Goal: Information Seeking & Learning: Learn about a topic

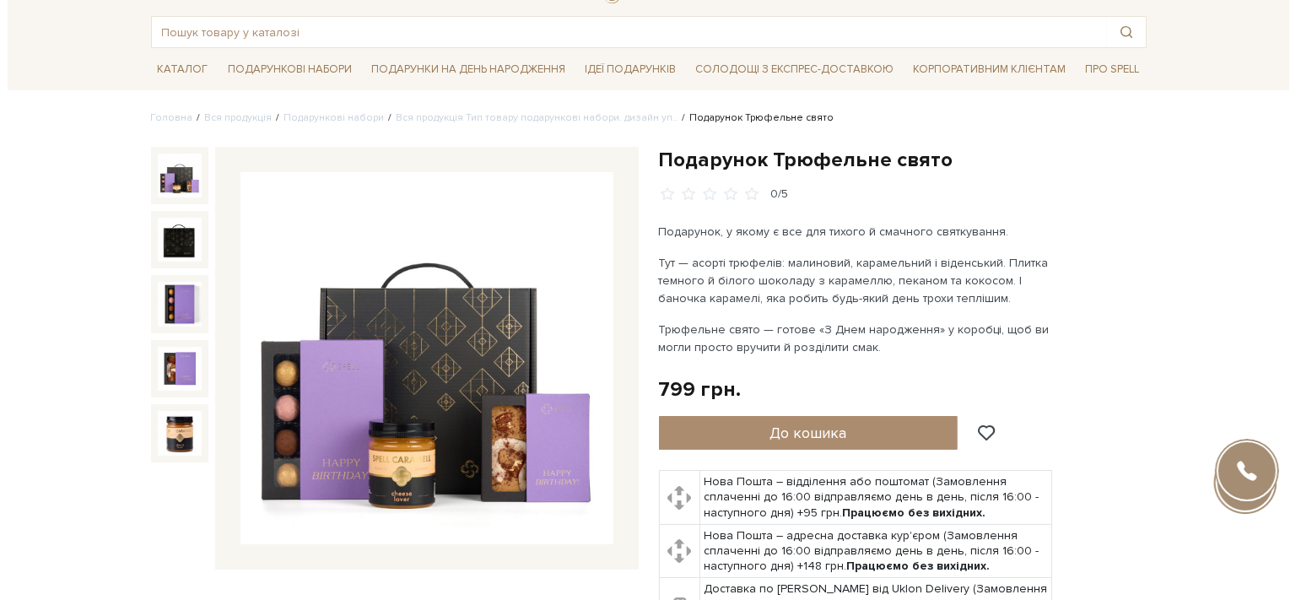
scroll to position [118, 0]
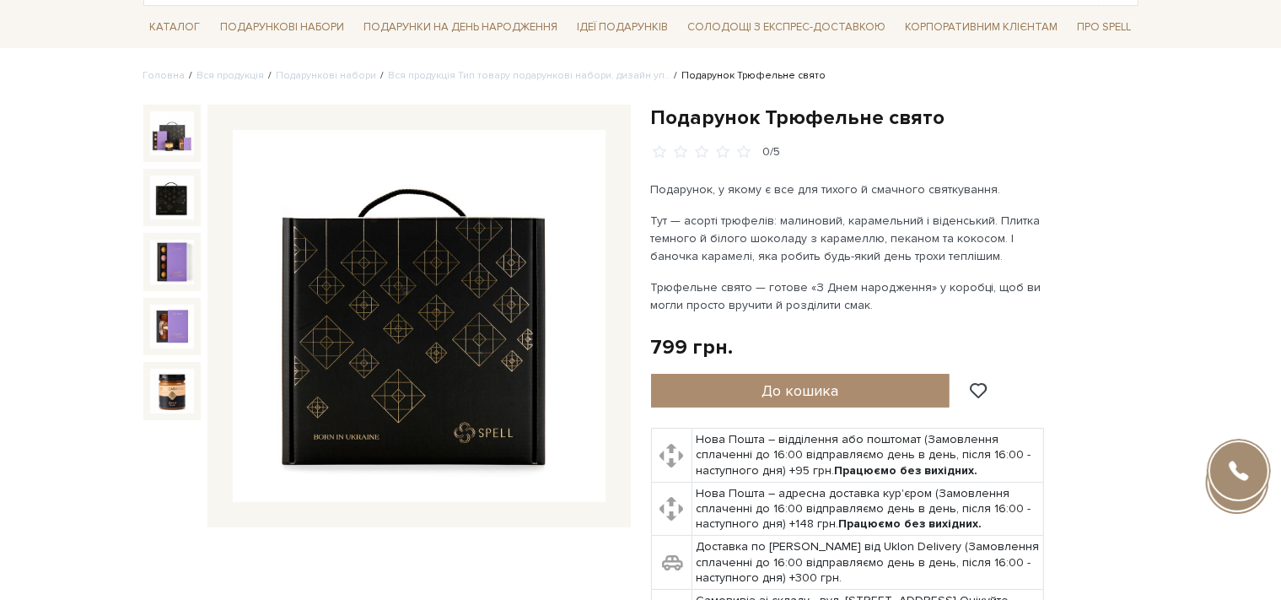
click at [174, 202] on img at bounding box center [172, 197] width 44 height 44
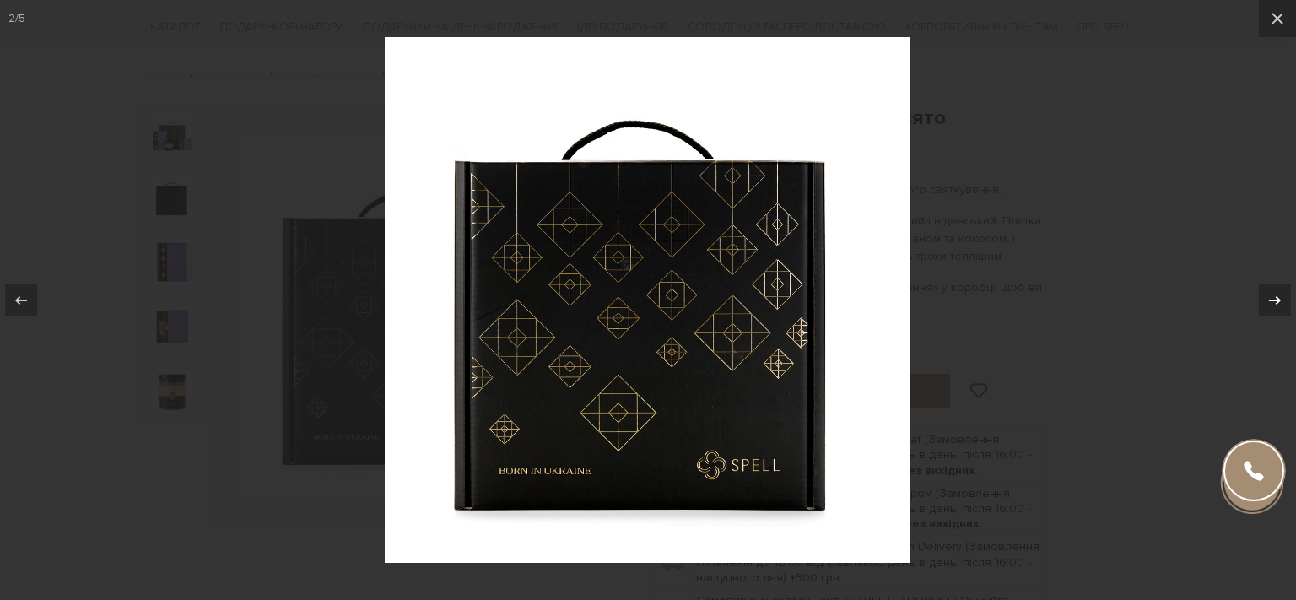
click at [1272, 301] on icon at bounding box center [1275, 299] width 12 height 8
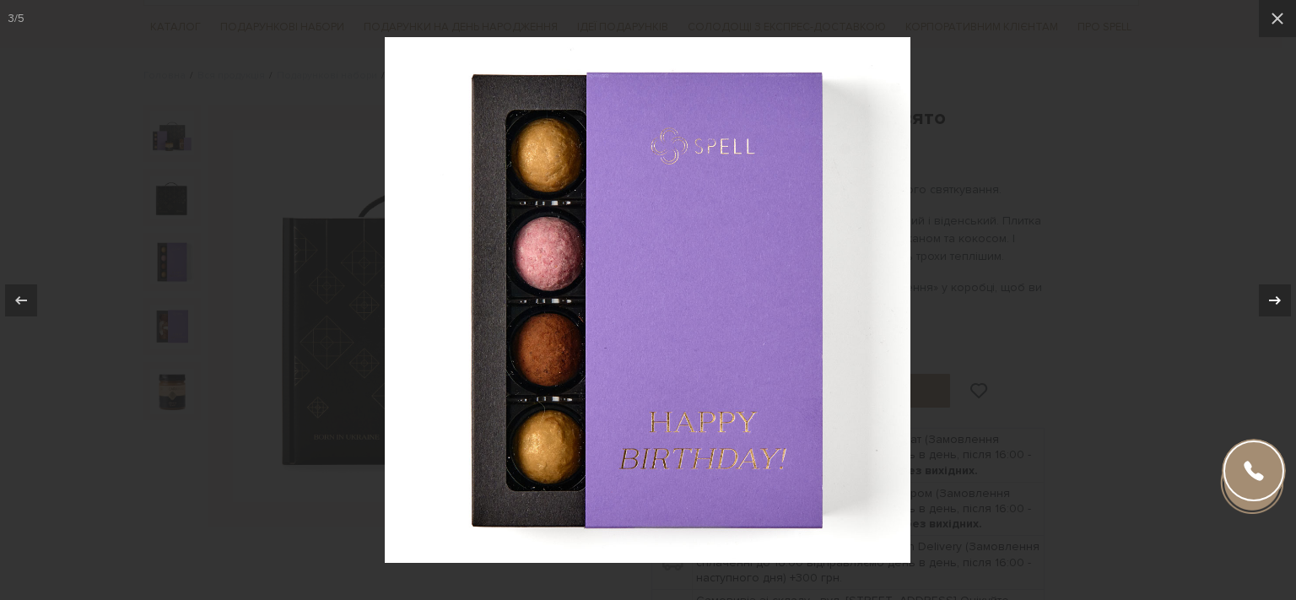
click at [1273, 301] on icon at bounding box center [1275, 299] width 12 height 8
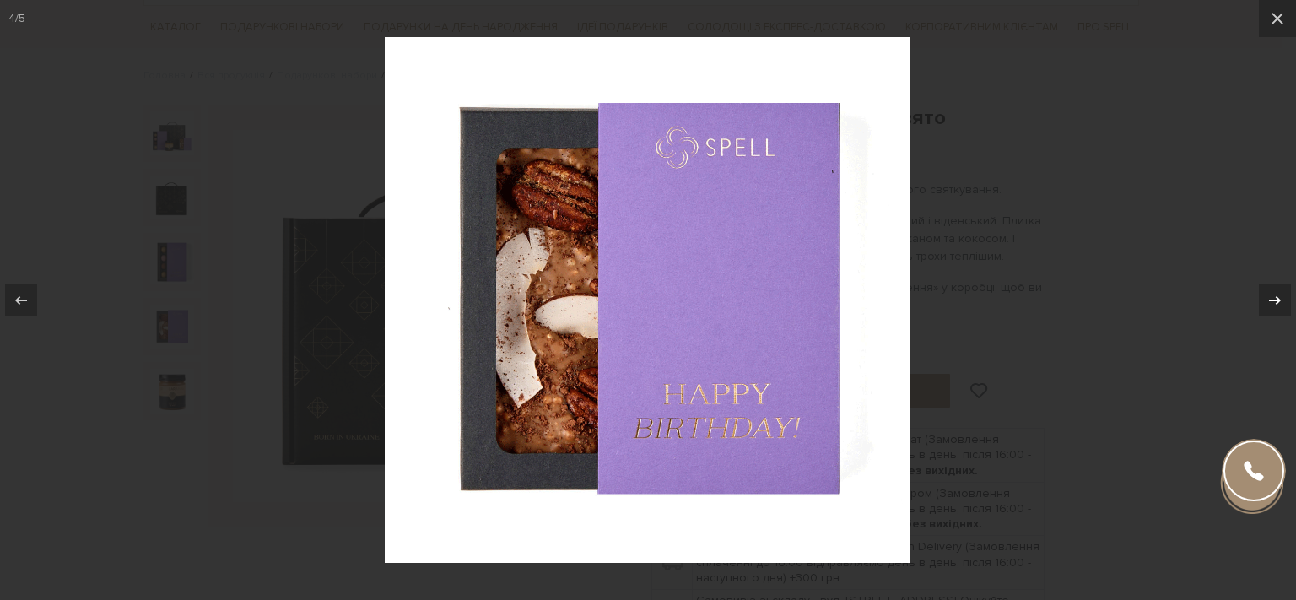
click at [1273, 301] on icon at bounding box center [1275, 299] width 12 height 8
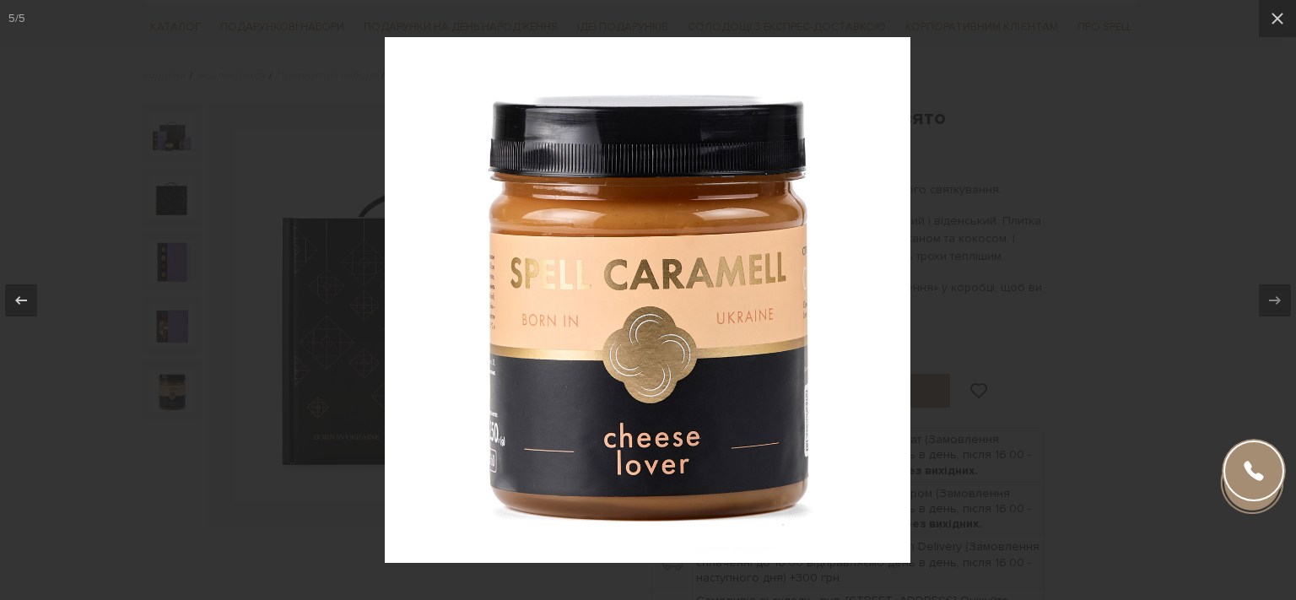
click at [1183, 310] on div at bounding box center [648, 300] width 1296 height 600
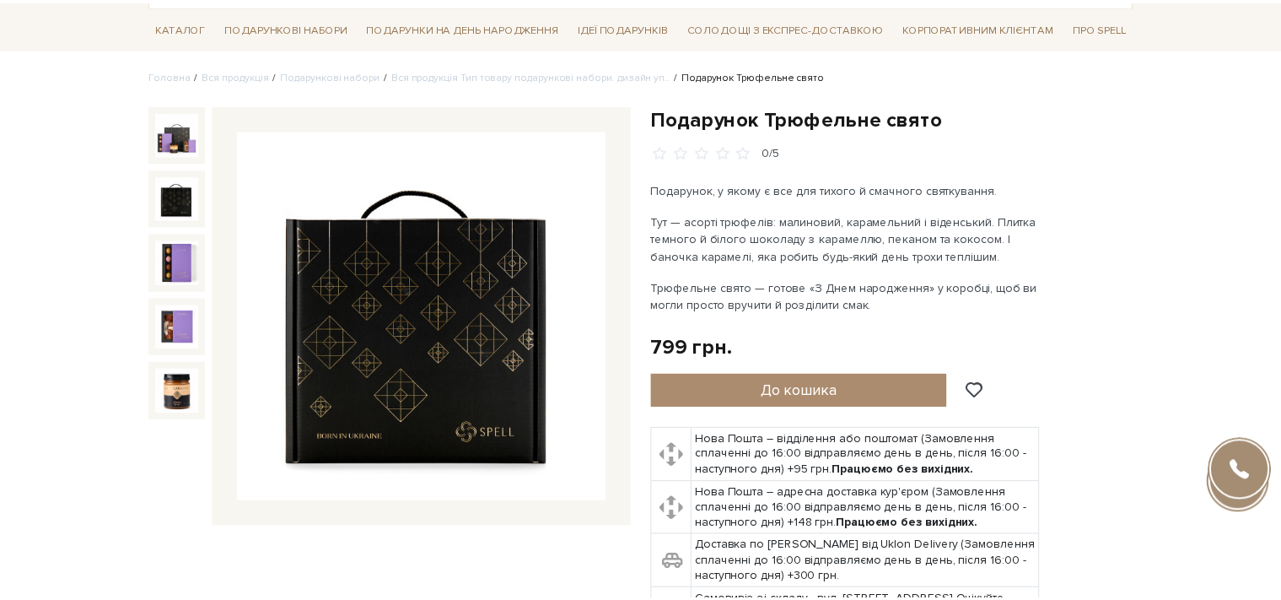
scroll to position [118, 0]
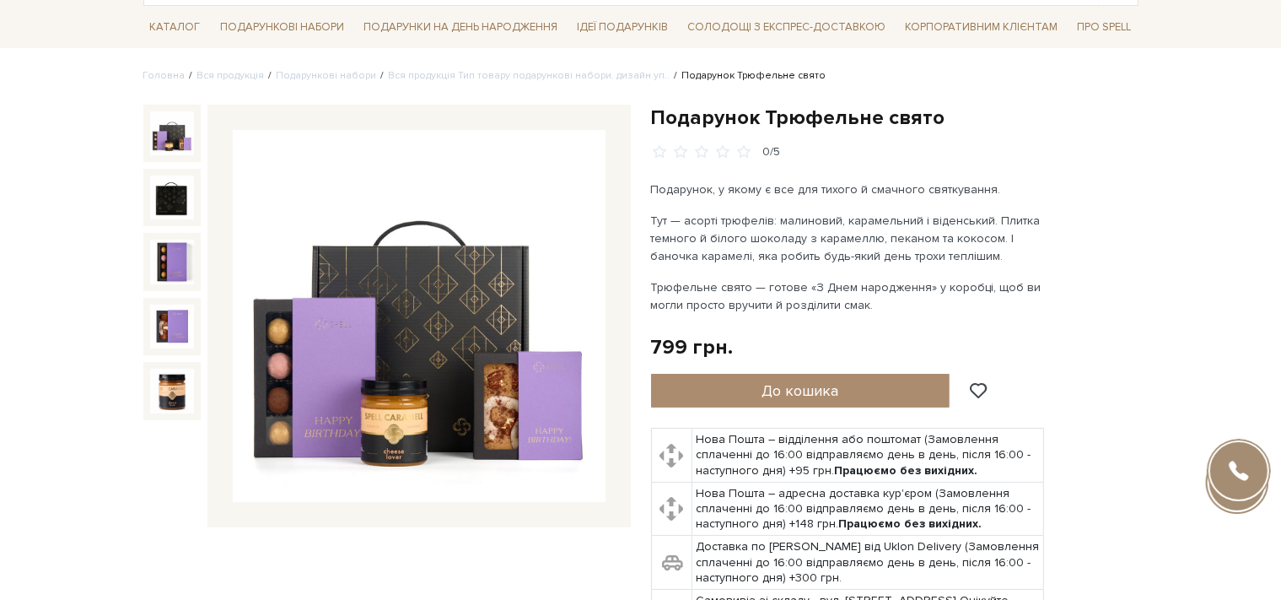
click at [159, 127] on img at bounding box center [172, 133] width 44 height 44
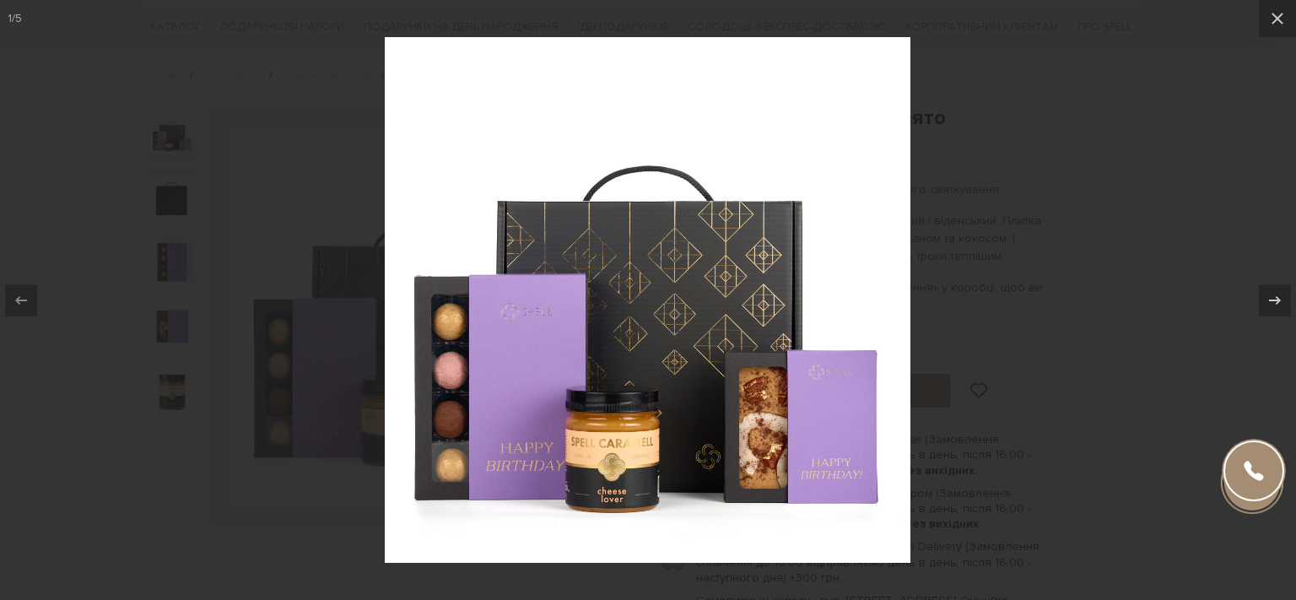
click at [80, 244] on div at bounding box center [648, 300] width 1296 height 600
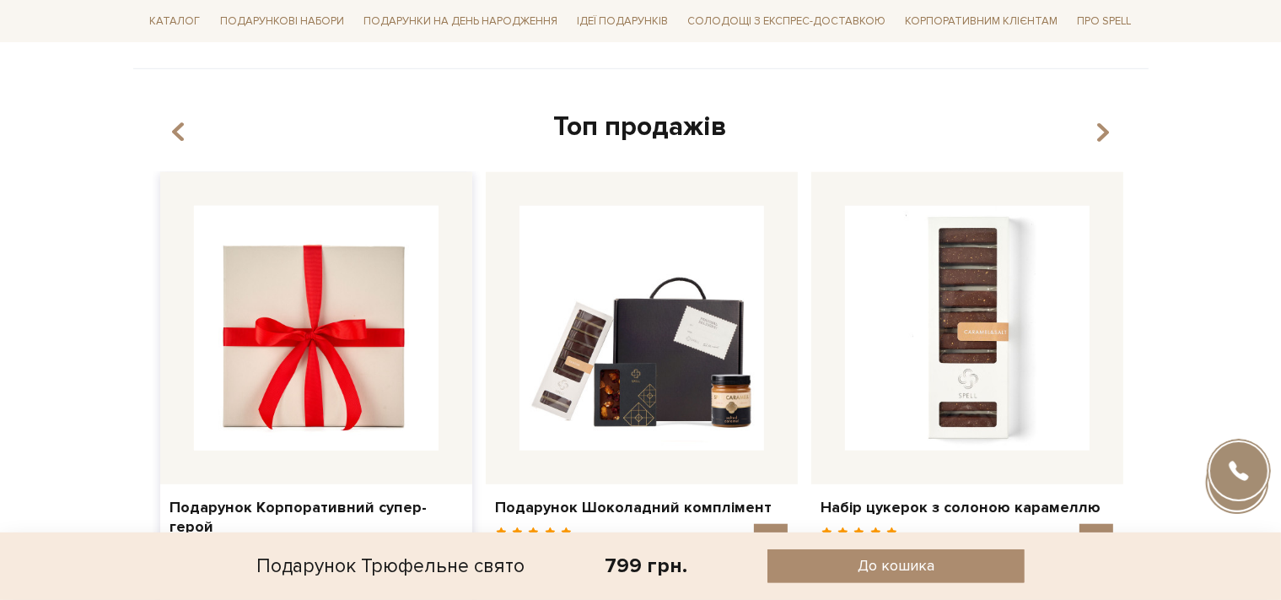
scroll to position [1424, 0]
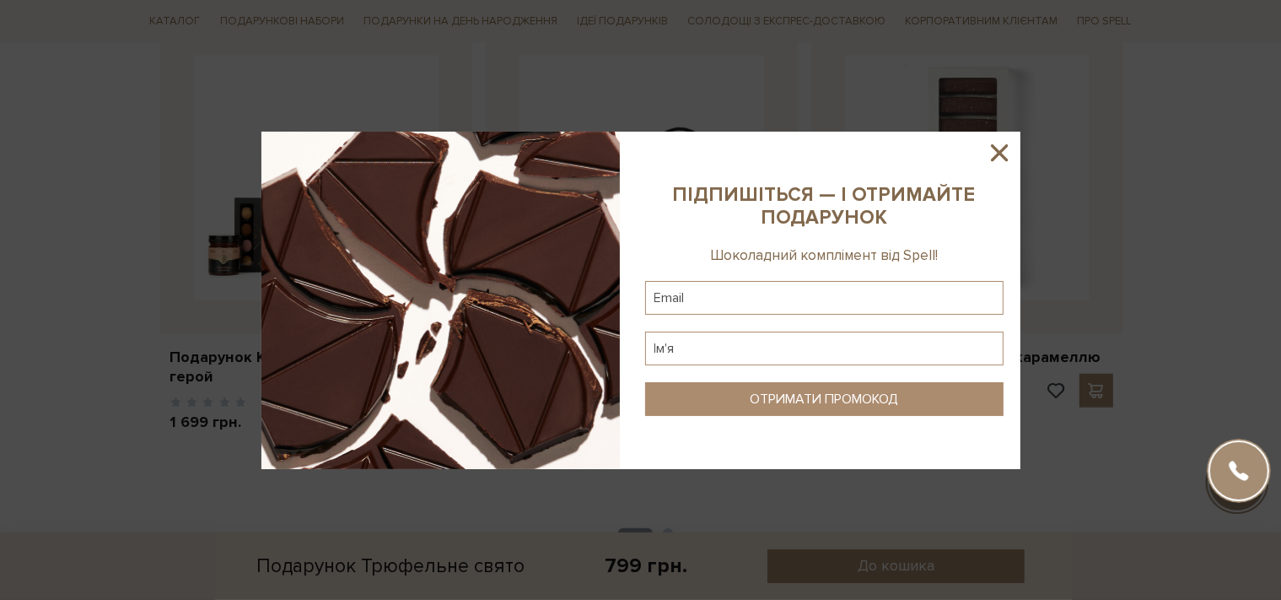
click at [999, 151] on icon at bounding box center [999, 152] width 17 height 17
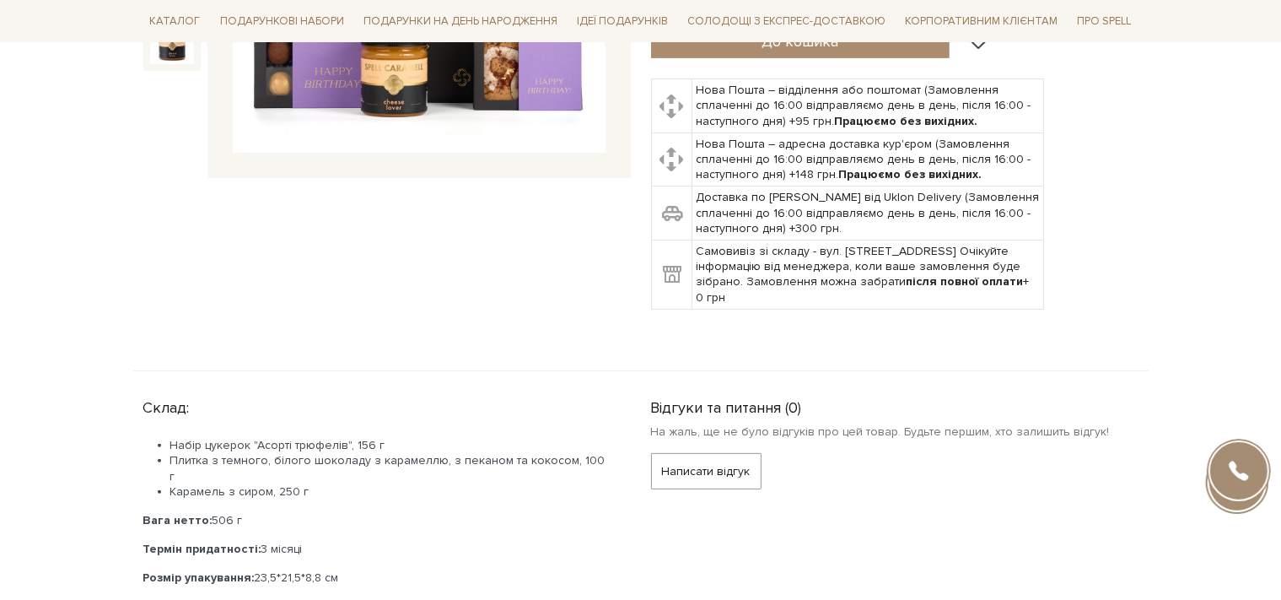
scroll to position [0, 0]
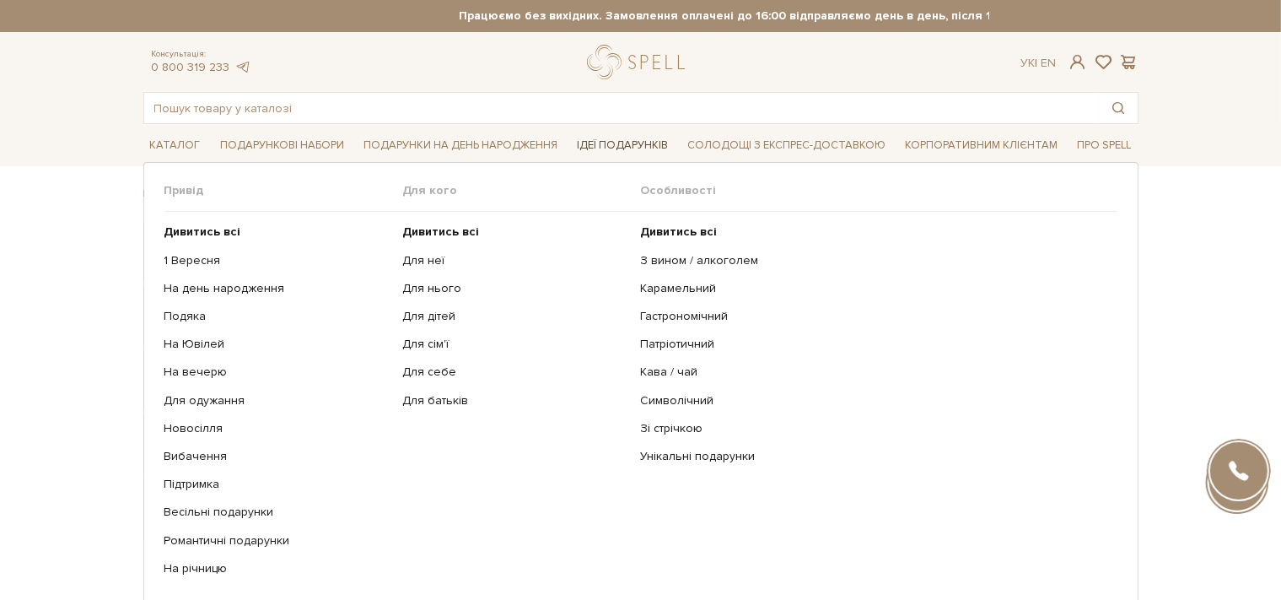
click at [632, 146] on span "Ідеї подарунків" at bounding box center [622, 145] width 105 height 26
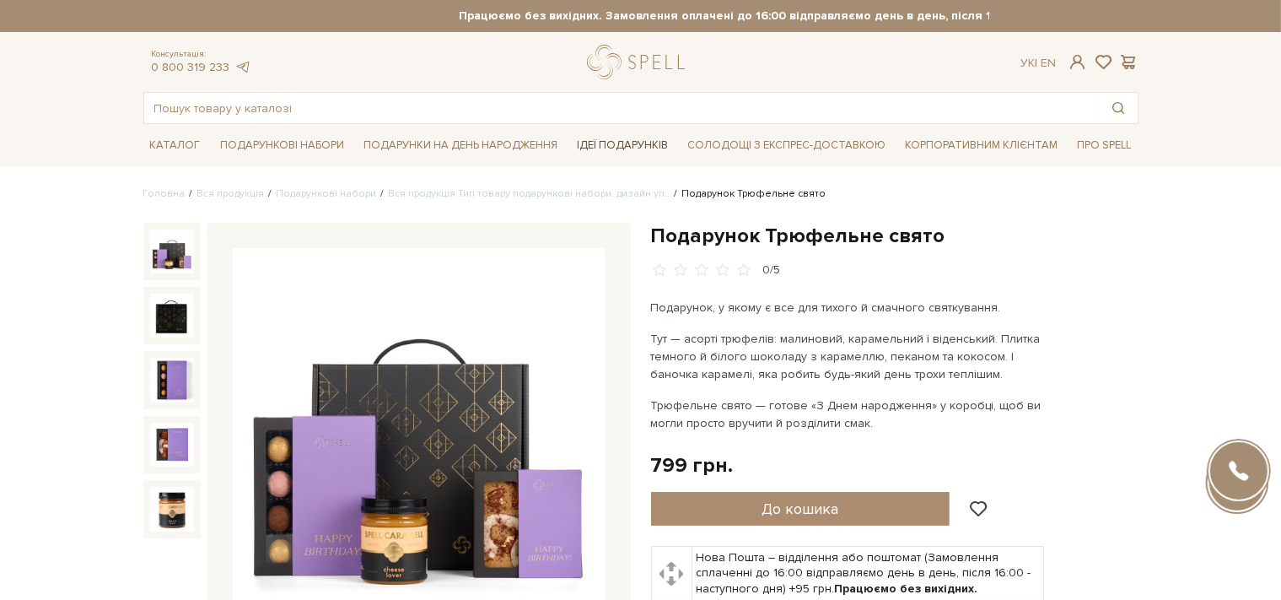
click at [631, 140] on span "Ідеї подарунків" at bounding box center [622, 145] width 105 height 26
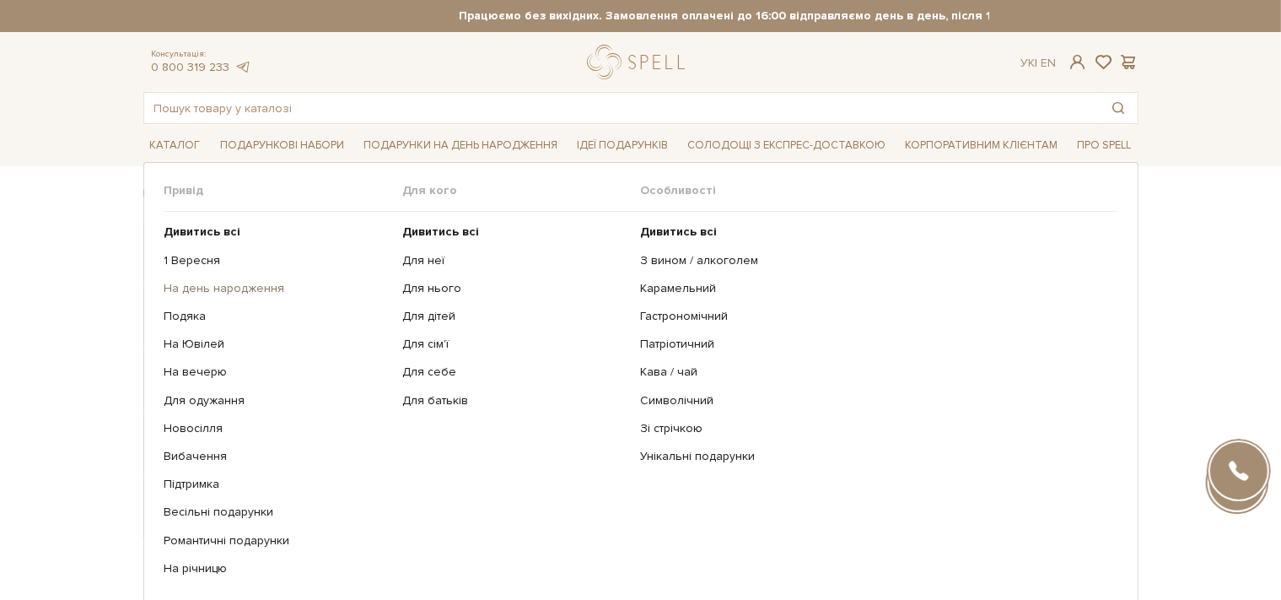
click at [230, 281] on link "На день народження" at bounding box center [277, 288] width 226 height 15
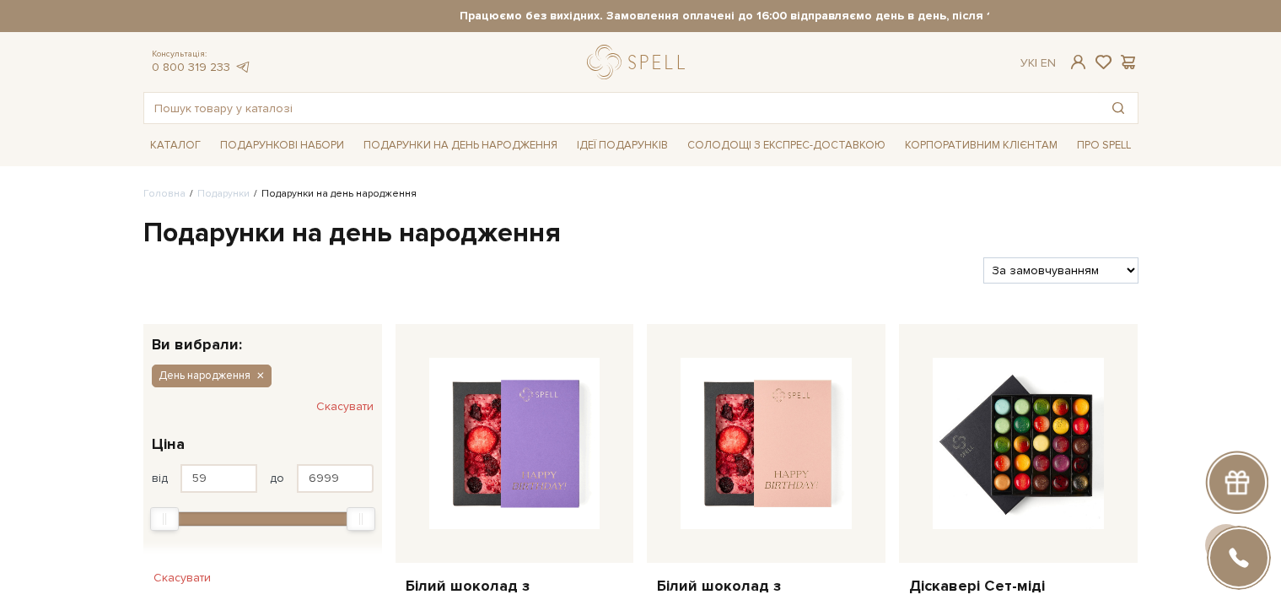
scroll to position [372, 0]
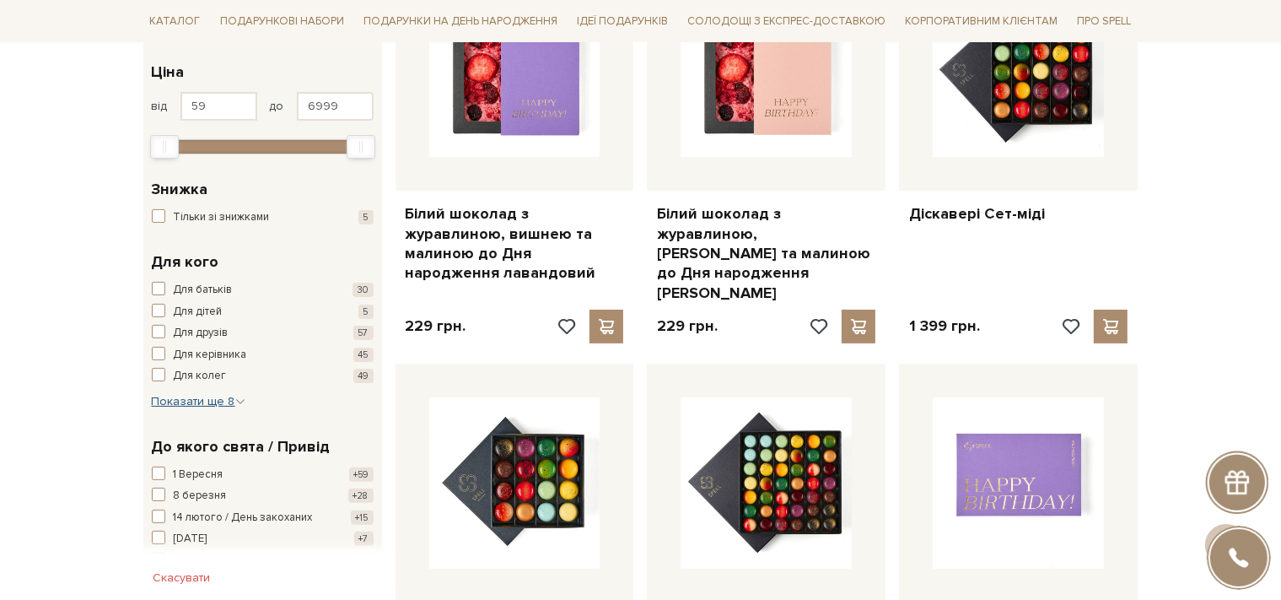
click at [204, 396] on span "Показати ще 8" at bounding box center [199, 401] width 94 height 14
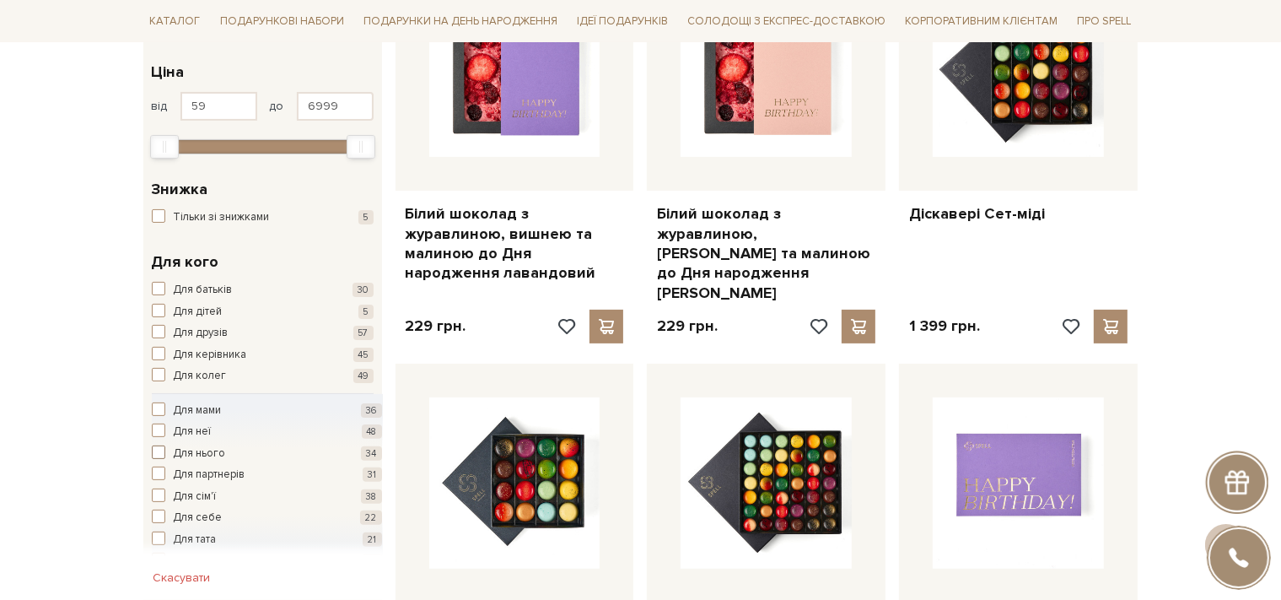
click at [180, 447] on span "Для нього" at bounding box center [200, 453] width 52 height 17
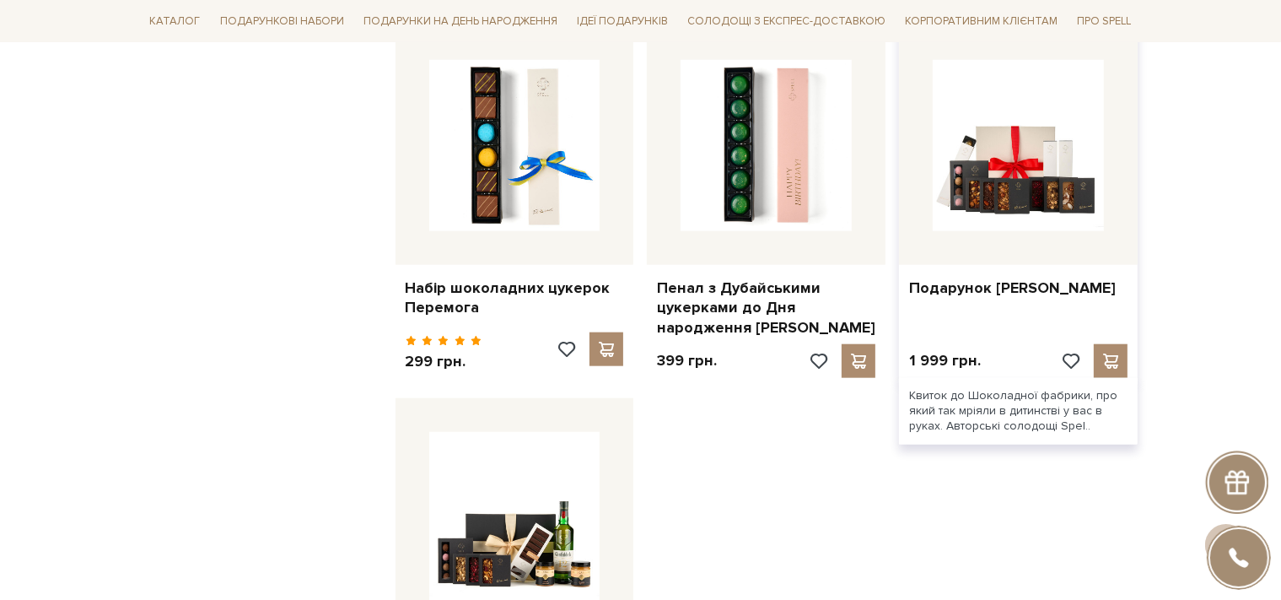
scroll to position [1662, 0]
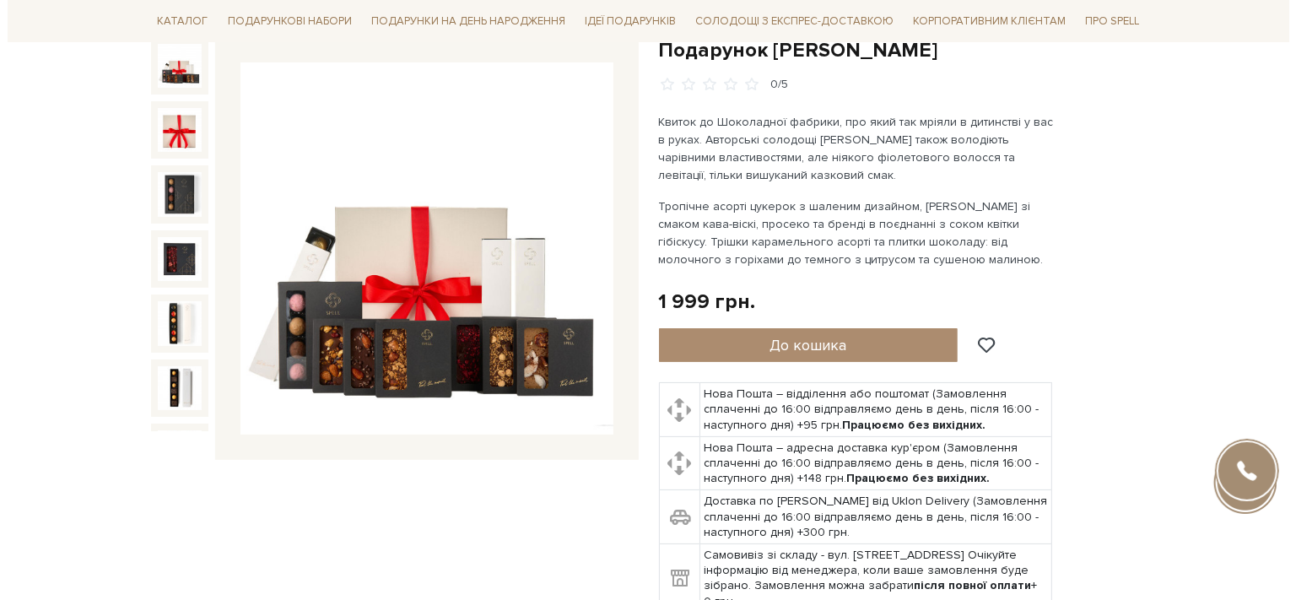
scroll to position [237, 0]
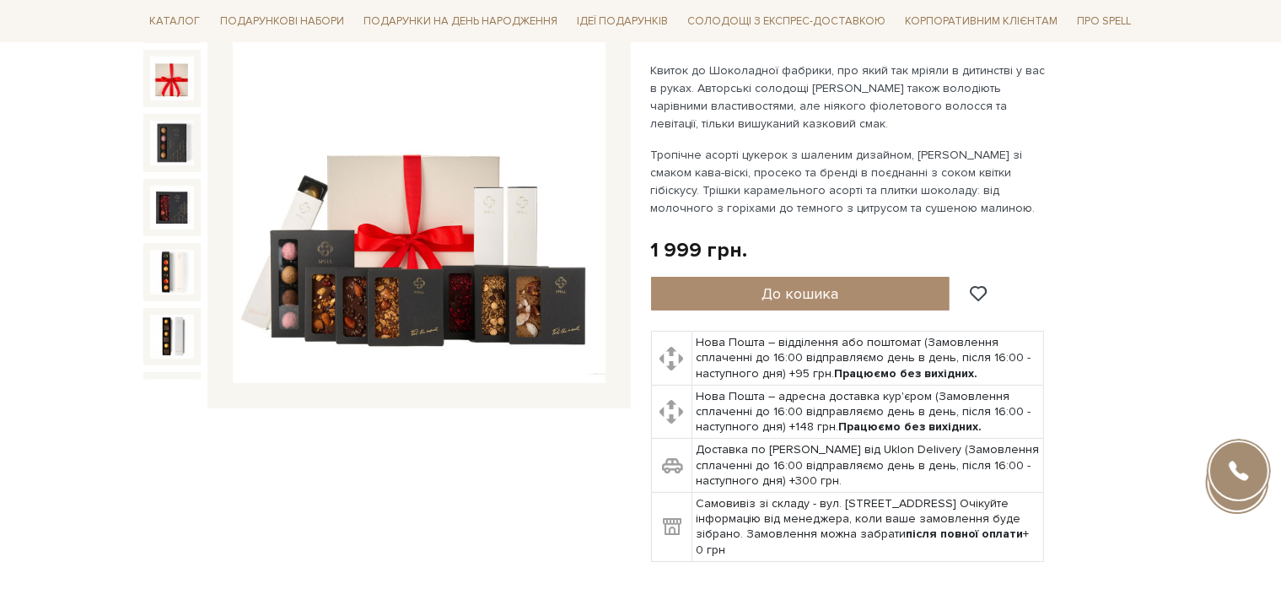
click at [369, 307] on img at bounding box center [419, 197] width 373 height 373
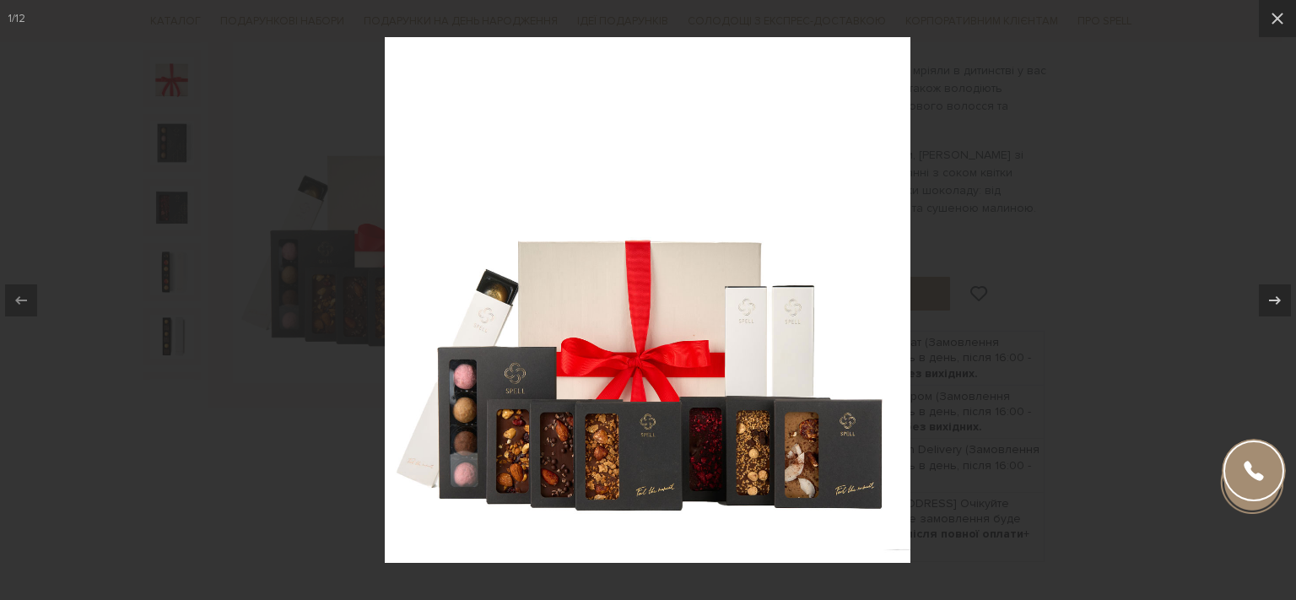
click at [1145, 314] on div at bounding box center [648, 300] width 1296 height 600
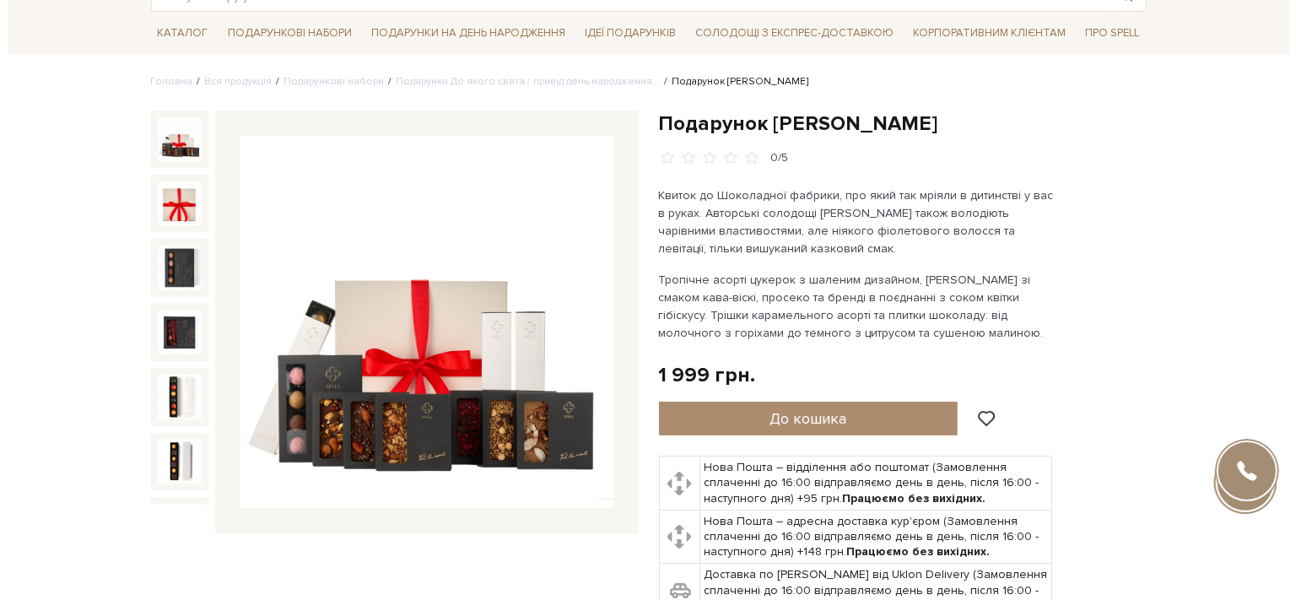
scroll to position [118, 0]
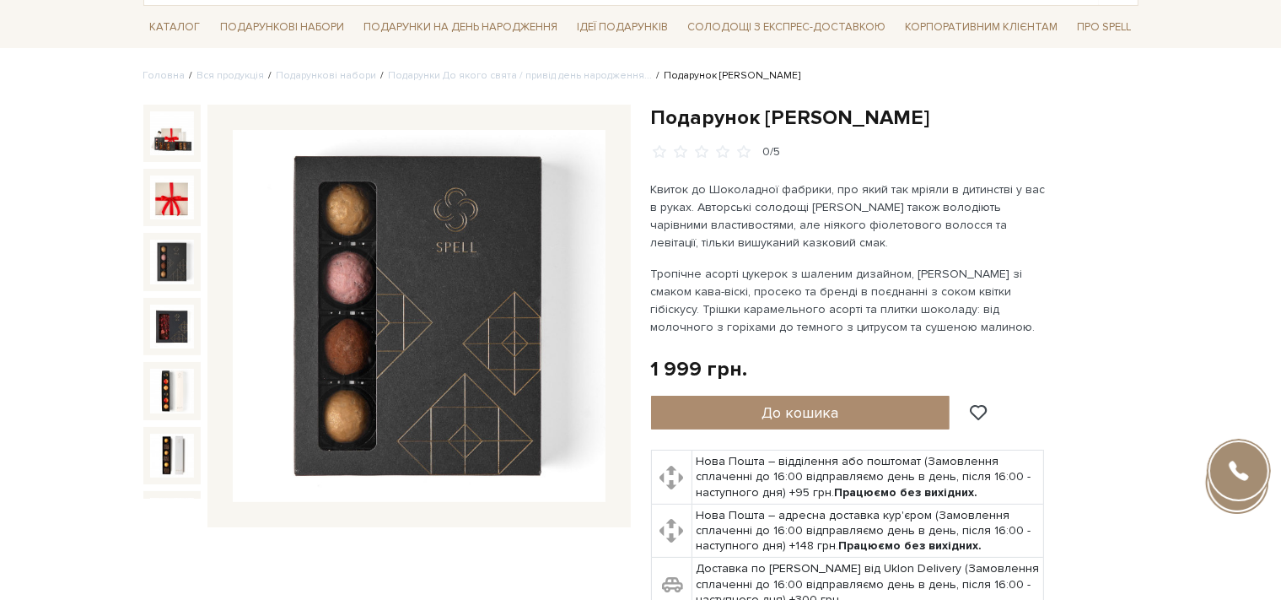
click at [155, 240] on img at bounding box center [172, 262] width 44 height 44
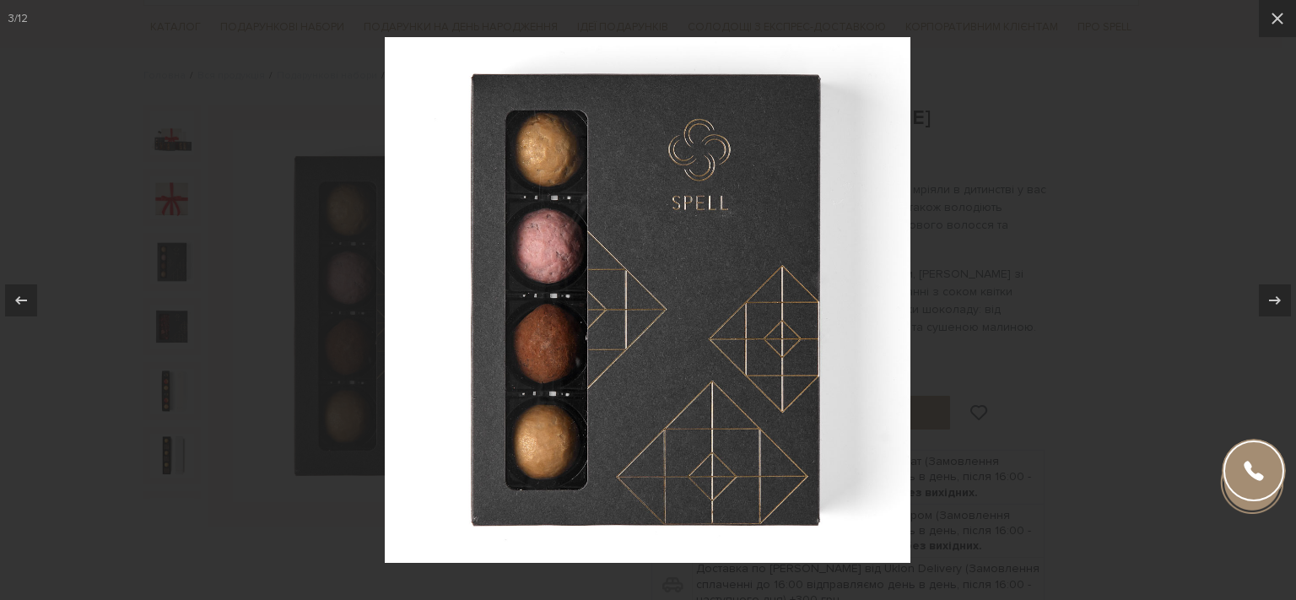
click at [243, 340] on div at bounding box center [648, 300] width 1296 height 600
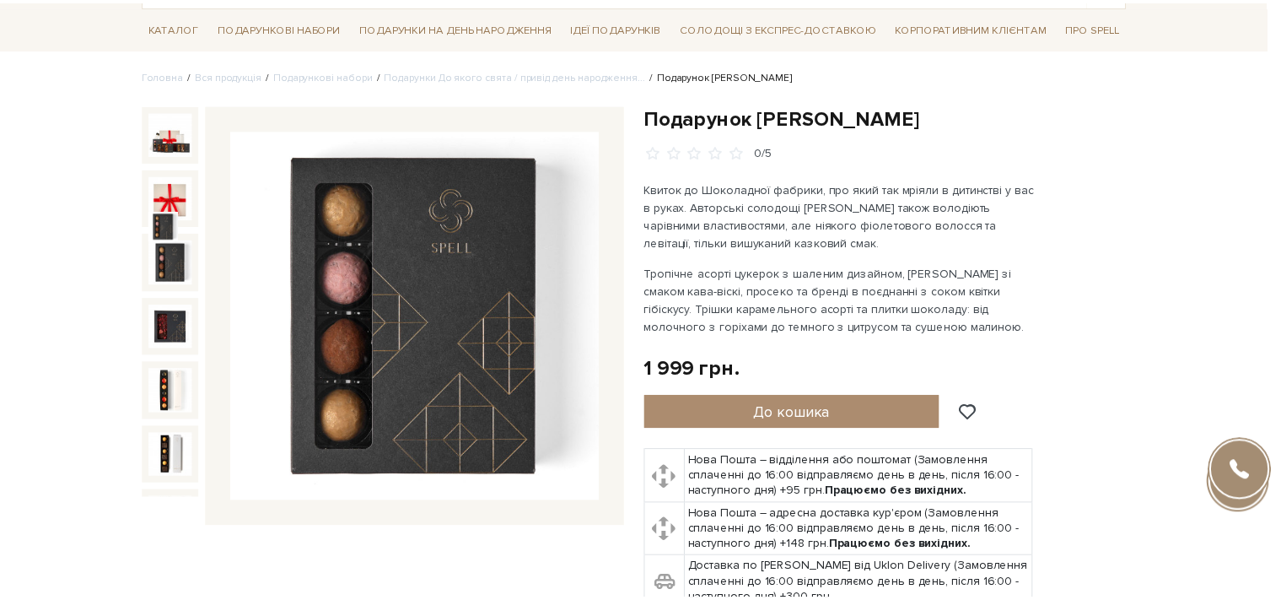
scroll to position [118, 0]
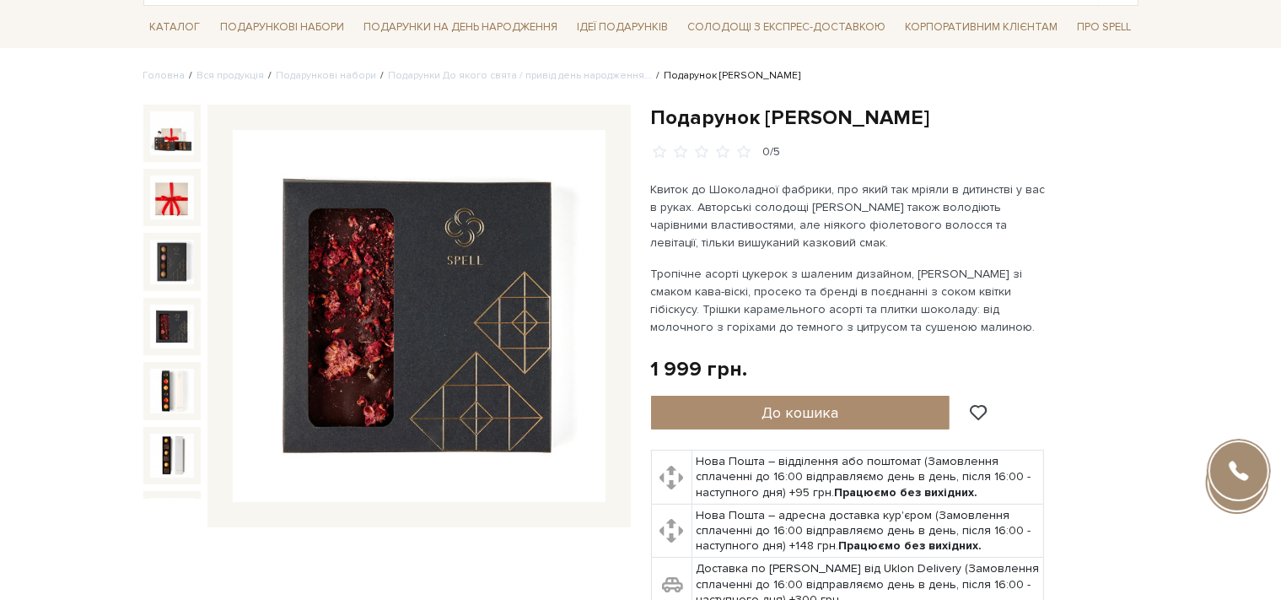
click at [170, 304] on img at bounding box center [172, 326] width 44 height 44
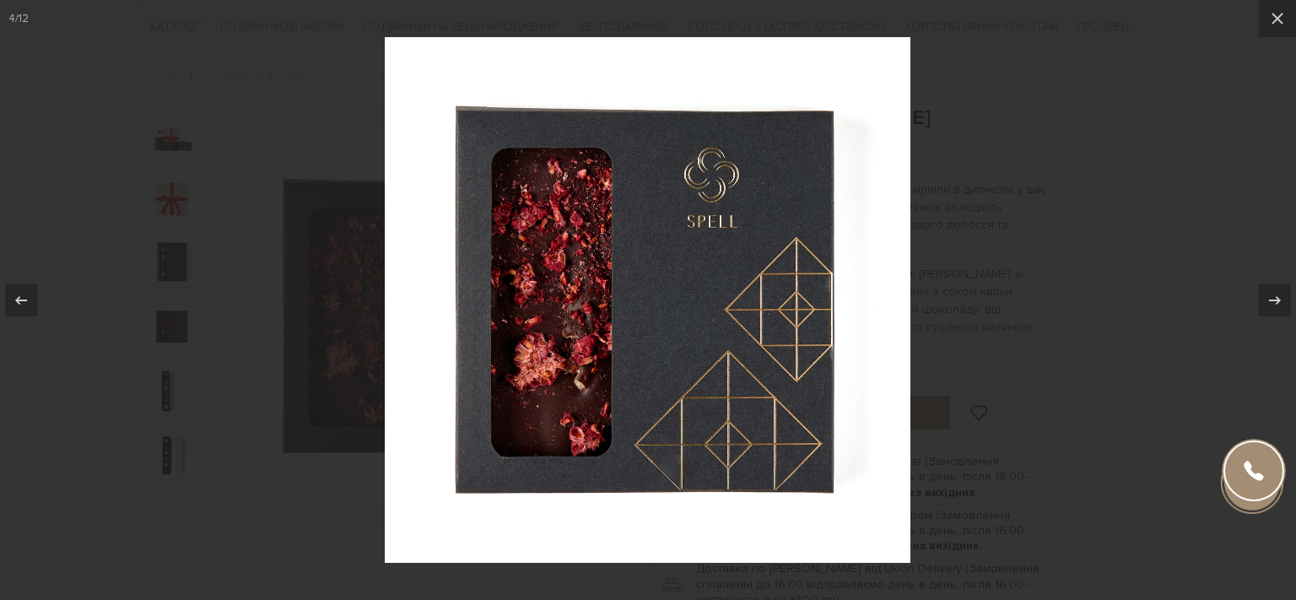
click at [127, 349] on div at bounding box center [648, 300] width 1296 height 600
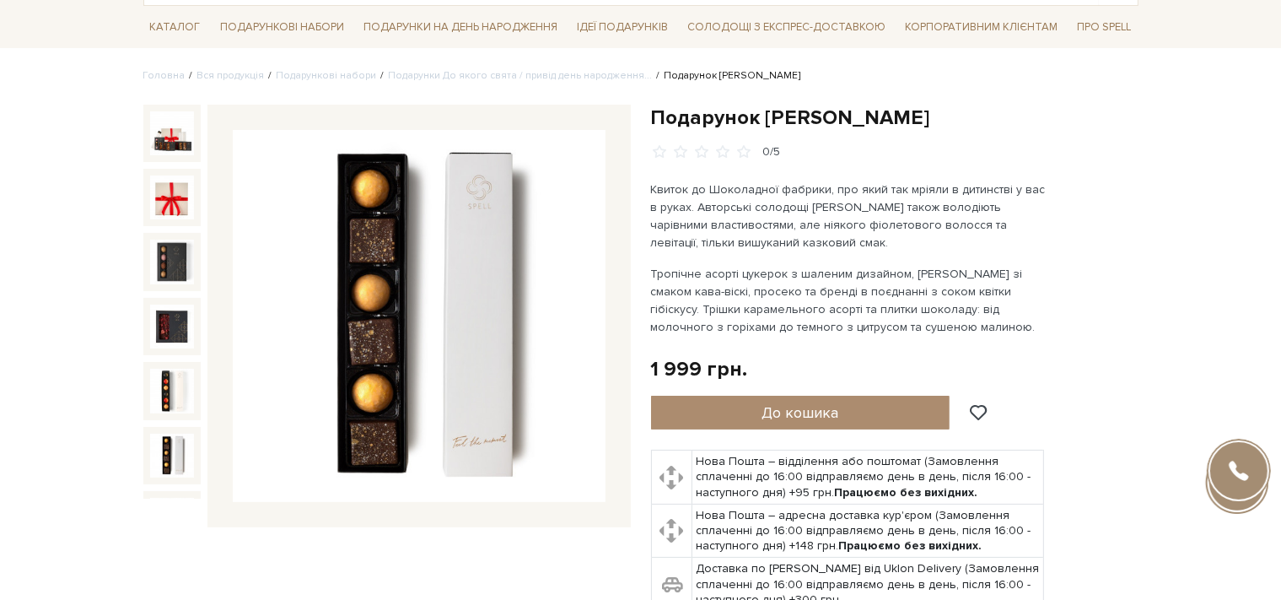
click at [164, 369] on img at bounding box center [172, 391] width 44 height 44
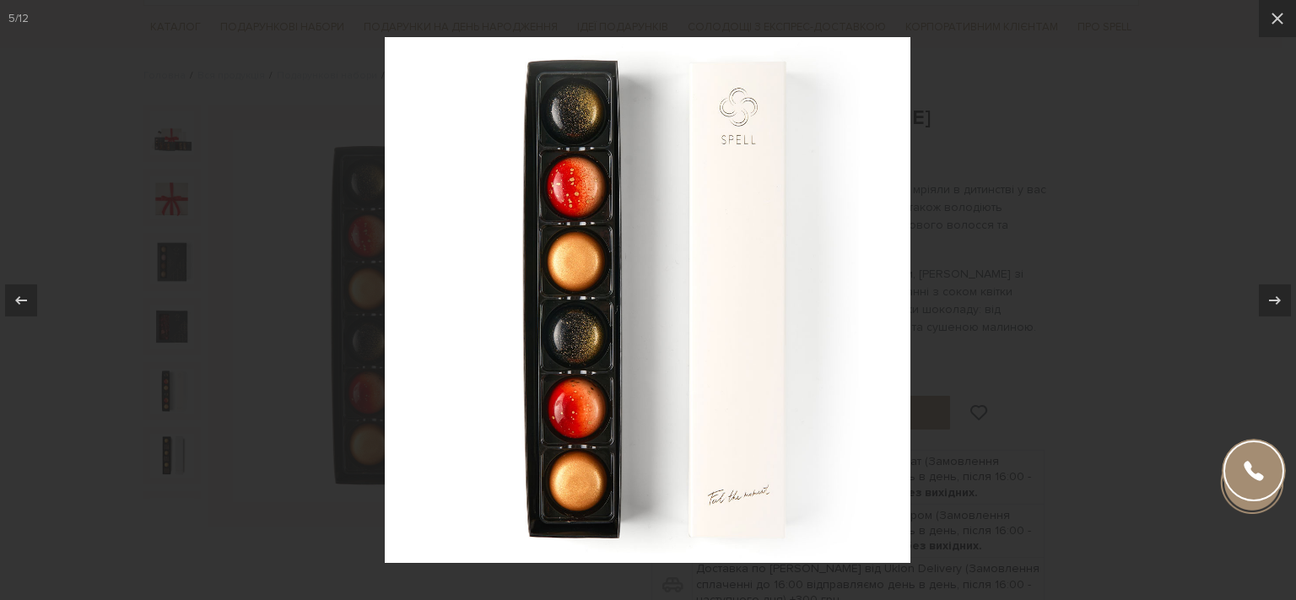
click at [167, 332] on div at bounding box center [648, 300] width 1296 height 600
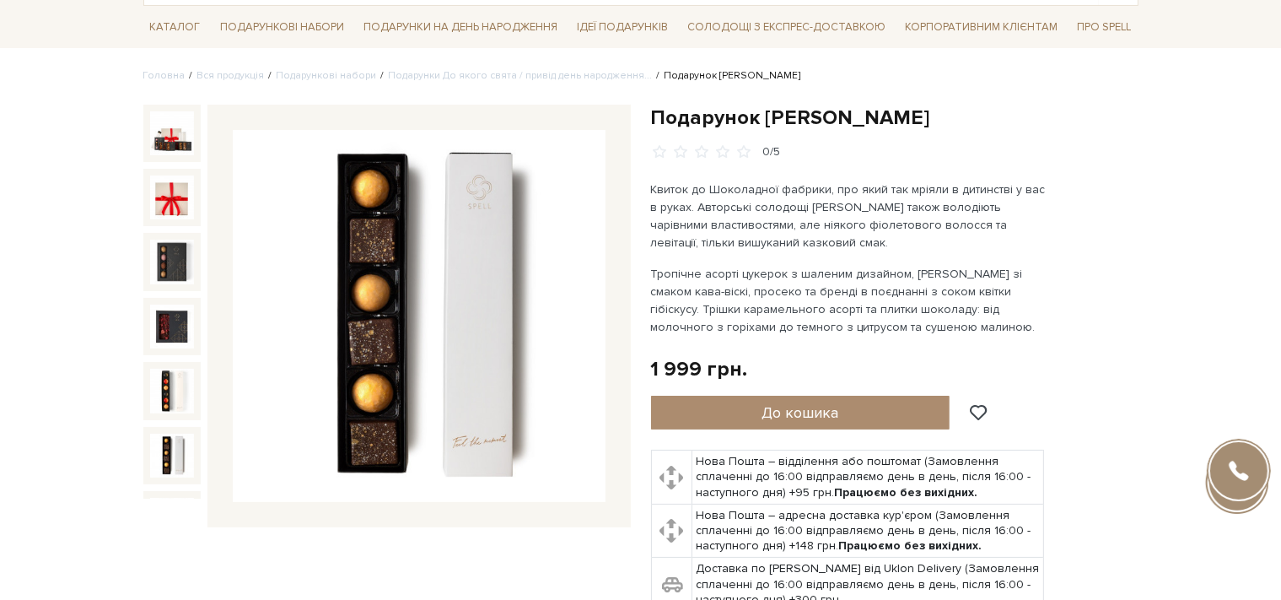
click at [170, 434] on img at bounding box center [172, 456] width 44 height 44
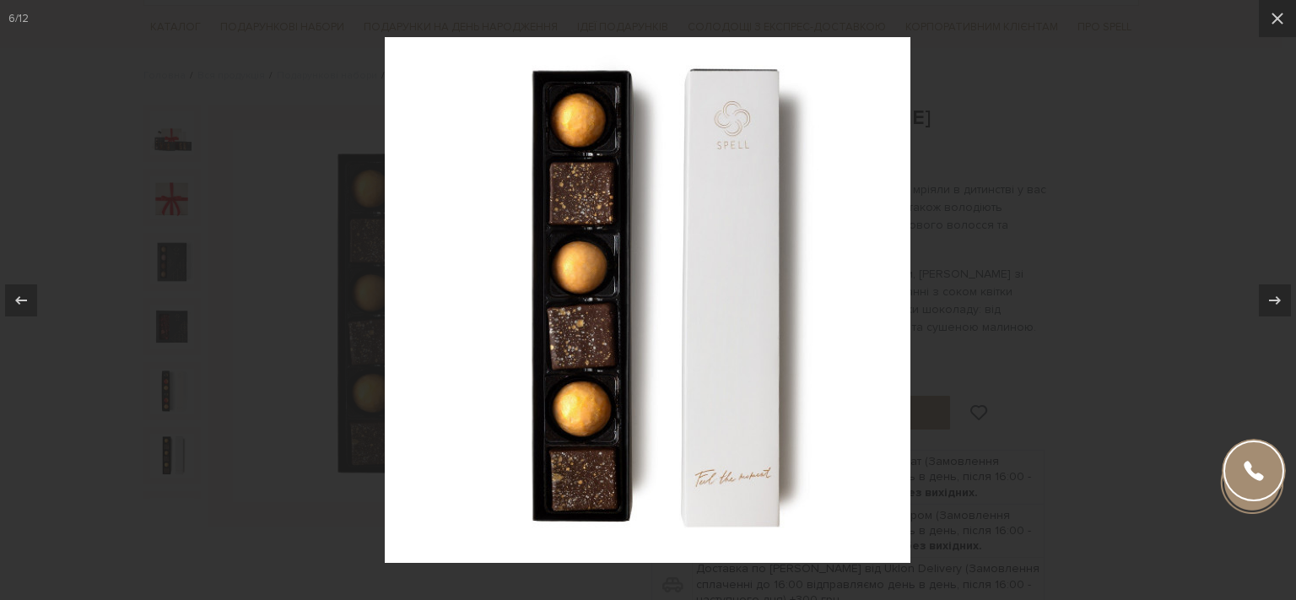
click at [163, 375] on div at bounding box center [648, 300] width 1296 height 600
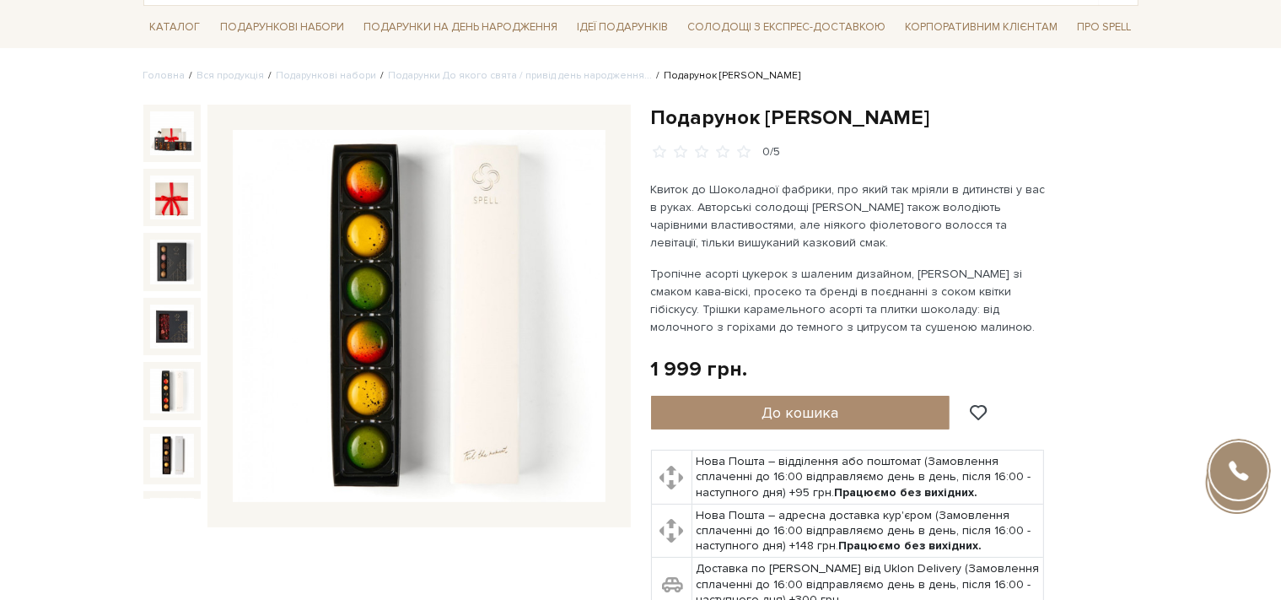
click at [159, 498] on img at bounding box center [172, 520] width 44 height 44
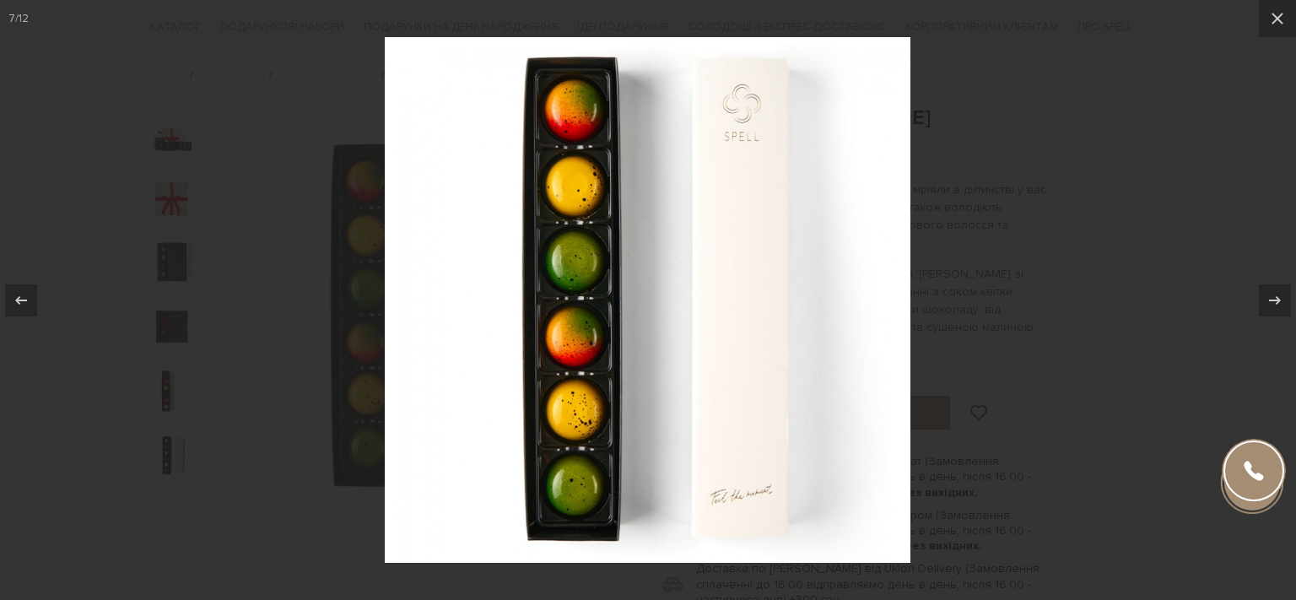
click at [98, 413] on div at bounding box center [648, 300] width 1296 height 600
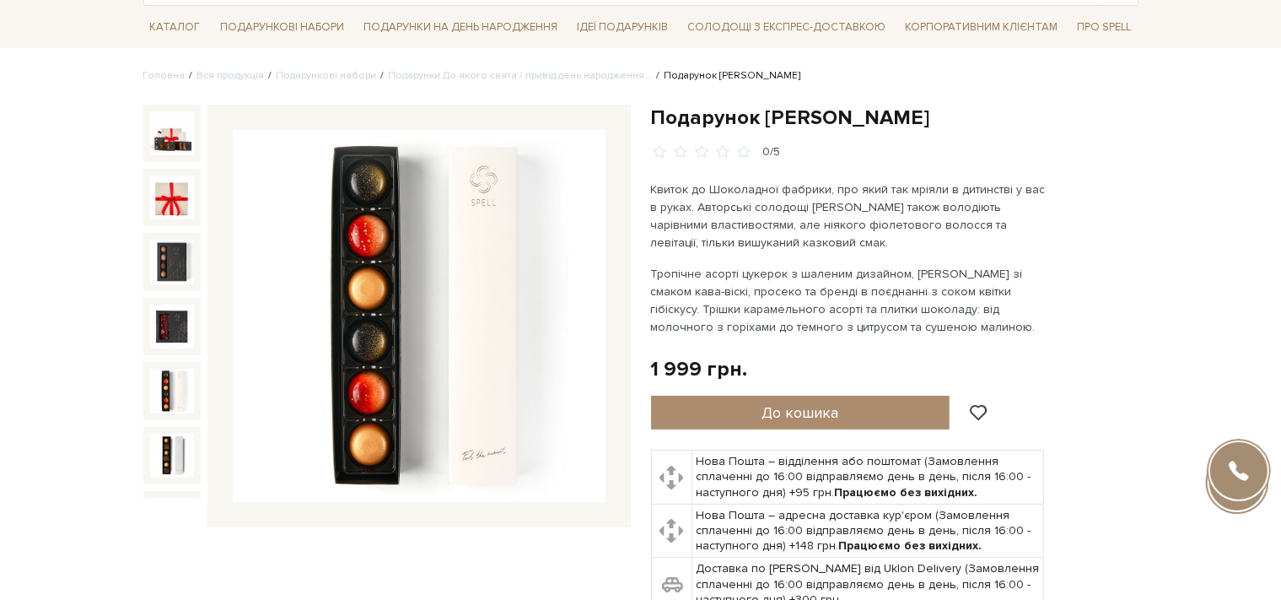
click at [160, 369] on img at bounding box center [172, 391] width 44 height 44
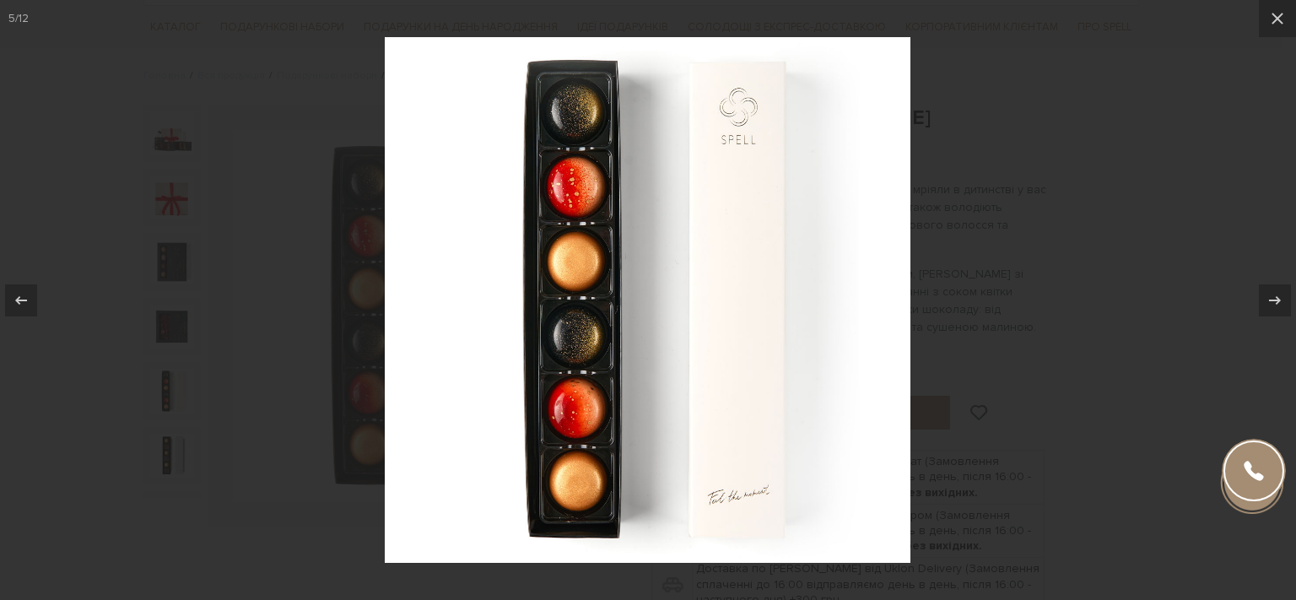
click at [74, 365] on div at bounding box center [648, 300] width 1296 height 600
